Goal: Obtain resource: Obtain resource

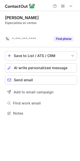
scroll to position [101, 80]
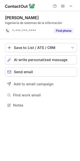
scroll to position [101, 80]
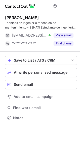
scroll to position [114, 80]
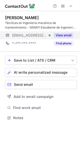
click at [61, 36] on button "View email" at bounding box center [64, 35] width 20 height 5
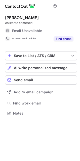
scroll to position [110, 80]
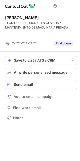
scroll to position [106, 80]
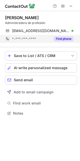
scroll to position [110, 80]
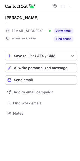
scroll to position [110, 80]
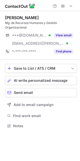
scroll to position [122, 80]
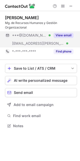
click at [58, 37] on button "View email" at bounding box center [64, 35] width 20 height 5
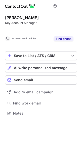
scroll to position [101, 80]
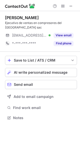
scroll to position [110, 80]
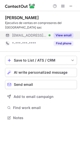
click at [70, 33] on button "View email" at bounding box center [64, 35] width 20 height 5
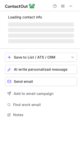
scroll to position [114, 80]
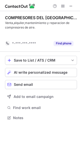
scroll to position [106, 80]
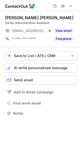
scroll to position [110, 80]
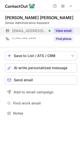
click at [61, 32] on button "View email" at bounding box center [64, 30] width 20 height 5
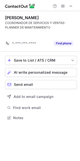
scroll to position [106, 80]
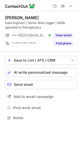
scroll to position [114, 80]
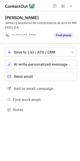
scroll to position [106, 80]
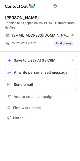
scroll to position [114, 80]
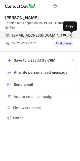
click at [72, 36] on span at bounding box center [71, 35] width 4 height 4
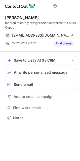
scroll to position [114, 80]
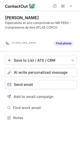
scroll to position [106, 80]
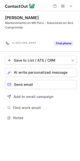
scroll to position [106, 80]
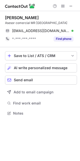
scroll to position [110, 80]
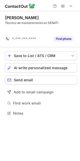
scroll to position [101, 80]
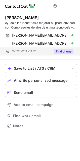
scroll to position [122, 80]
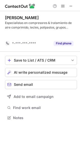
scroll to position [106, 80]
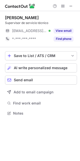
scroll to position [110, 80]
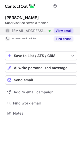
click at [63, 31] on button "View email" at bounding box center [64, 30] width 20 height 5
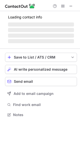
scroll to position [114, 80]
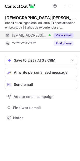
click at [61, 35] on button "View email" at bounding box center [64, 35] width 20 height 5
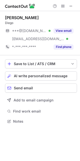
scroll to position [118, 80]
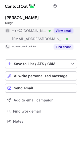
click at [60, 32] on button "View email" at bounding box center [64, 30] width 20 height 5
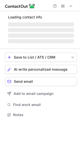
scroll to position [110, 80]
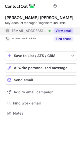
click at [57, 33] on div "View email" at bounding box center [62, 31] width 23 height 8
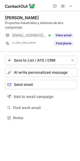
scroll to position [114, 80]
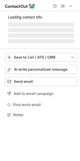
scroll to position [114, 80]
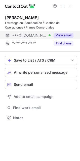
click at [64, 37] on button "View email" at bounding box center [64, 35] width 20 height 5
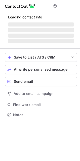
scroll to position [110, 80]
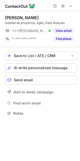
click at [66, 29] on button "View email" at bounding box center [64, 30] width 20 height 5
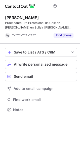
scroll to position [114, 80]
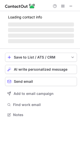
scroll to position [114, 80]
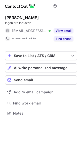
scroll to position [110, 80]
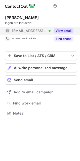
click at [69, 32] on button "View email" at bounding box center [64, 30] width 20 height 5
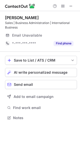
scroll to position [114, 80]
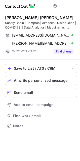
scroll to position [122, 80]
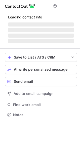
scroll to position [114, 80]
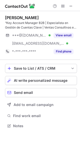
scroll to position [122, 80]
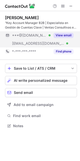
click at [68, 35] on button "View email" at bounding box center [64, 35] width 20 height 5
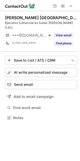
scroll to position [110, 80]
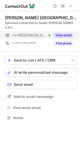
click at [65, 33] on button "View email" at bounding box center [64, 35] width 20 height 5
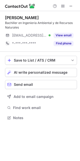
scroll to position [114, 80]
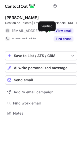
scroll to position [114, 80]
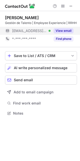
click at [61, 33] on button "View email" at bounding box center [64, 30] width 20 height 5
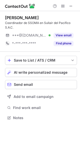
scroll to position [114, 80]
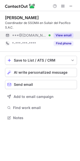
click at [70, 36] on button "View email" at bounding box center [64, 35] width 20 height 5
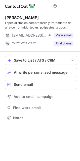
scroll to position [114, 80]
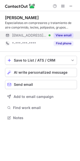
click at [72, 34] on button "View email" at bounding box center [64, 35] width 20 height 5
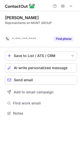
scroll to position [101, 80]
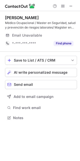
scroll to position [114, 80]
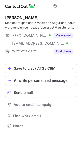
scroll to position [122, 80]
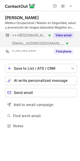
click at [61, 37] on button "View email" at bounding box center [64, 35] width 20 height 5
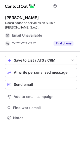
scroll to position [114, 80]
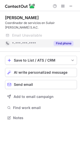
click at [58, 43] on button "Find phone" at bounding box center [64, 43] width 20 height 5
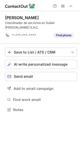
scroll to position [106, 80]
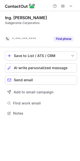
scroll to position [101, 80]
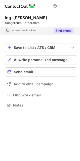
click at [62, 31] on button "Find phone" at bounding box center [64, 30] width 20 height 5
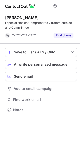
scroll to position [106, 80]
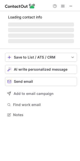
scroll to position [118, 80]
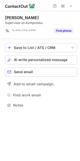
scroll to position [101, 80]
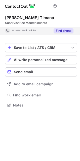
click at [64, 29] on button "Find phone" at bounding box center [64, 30] width 20 height 5
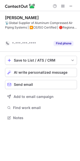
scroll to position [106, 80]
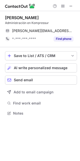
scroll to position [110, 80]
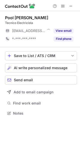
scroll to position [111, 80]
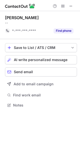
scroll to position [101, 80]
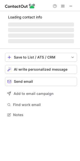
scroll to position [111, 80]
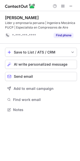
scroll to position [106, 80]
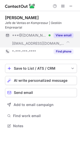
scroll to position [3, 3]
click at [62, 33] on button "View email" at bounding box center [64, 35] width 20 height 5
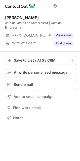
scroll to position [114, 80]
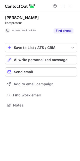
scroll to position [101, 80]
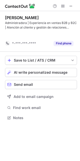
scroll to position [106, 80]
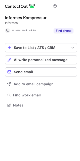
scroll to position [101, 80]
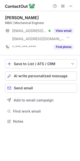
scroll to position [118, 80]
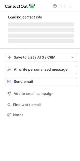
scroll to position [110, 80]
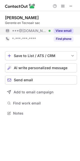
click at [65, 30] on button "View email" at bounding box center [64, 30] width 20 height 5
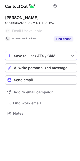
click at [60, 39] on button "Find phone" at bounding box center [64, 38] width 20 height 5
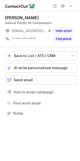
scroll to position [110, 80]
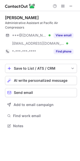
scroll to position [122, 80]
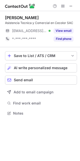
scroll to position [110, 80]
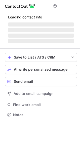
scroll to position [110, 80]
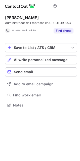
scroll to position [101, 80]
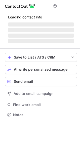
scroll to position [111, 80]
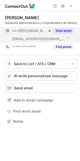
click at [64, 33] on button "View email" at bounding box center [64, 30] width 20 height 5
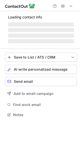
scroll to position [111, 80]
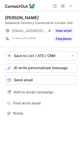
scroll to position [110, 80]
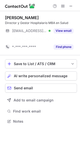
scroll to position [110, 80]
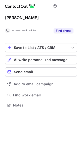
scroll to position [101, 80]
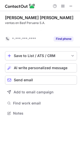
scroll to position [101, 80]
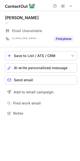
scroll to position [110, 80]
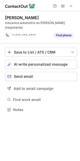
scroll to position [101, 80]
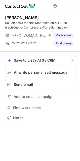
scroll to position [114, 80]
